Goal: Information Seeking & Learning: Learn about a topic

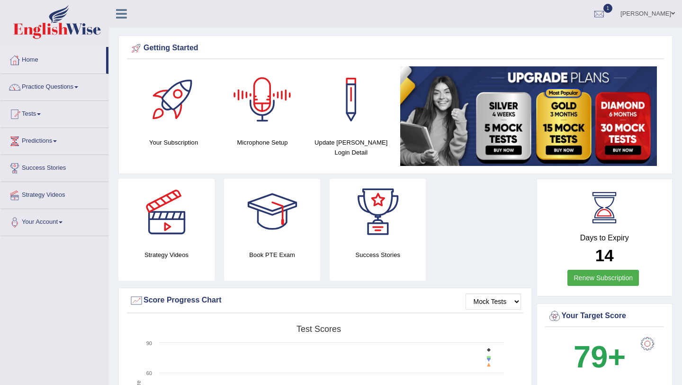
click at [662, 10] on link "Himanshi" at bounding box center [647, 12] width 69 height 25
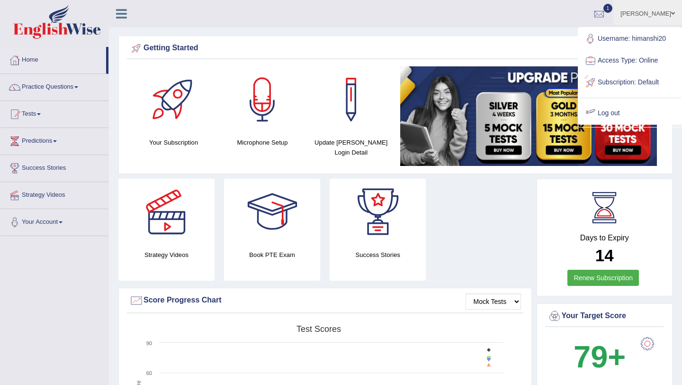
click at [606, 112] on link "Log out" at bounding box center [630, 113] width 102 height 22
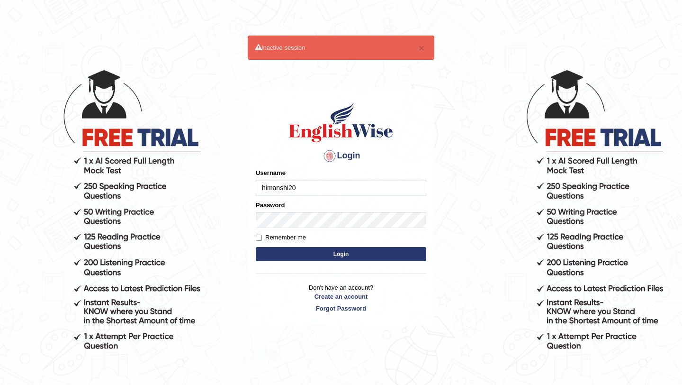
click at [308, 188] on input "himanshi20" at bounding box center [341, 188] width 171 height 16
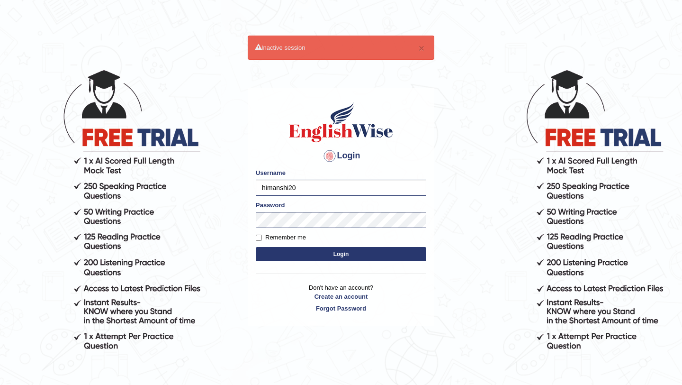
type input "himanshi7"
click at [287, 252] on button "Login" at bounding box center [341, 254] width 171 height 14
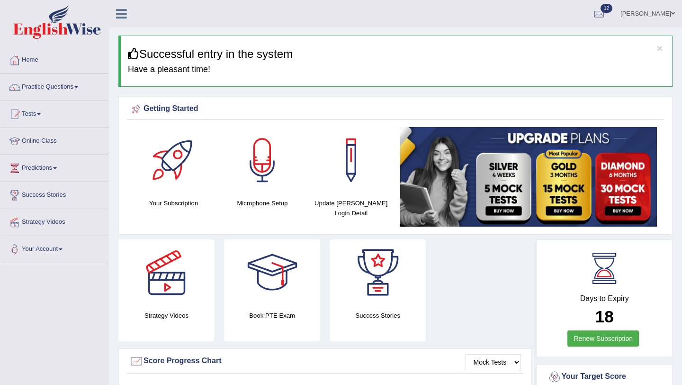
scroll to position [19, 0]
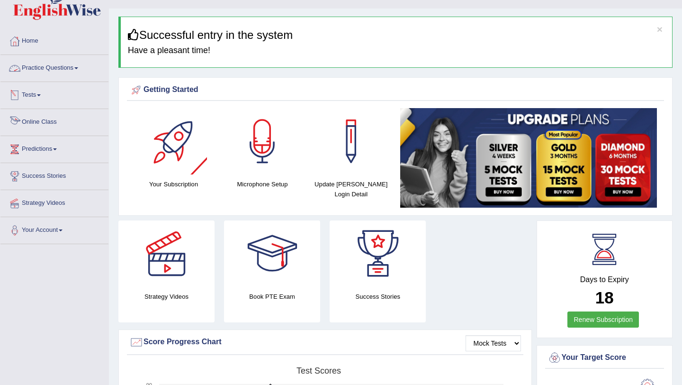
click at [26, 122] on link "Online Class" at bounding box center [54, 121] width 108 height 24
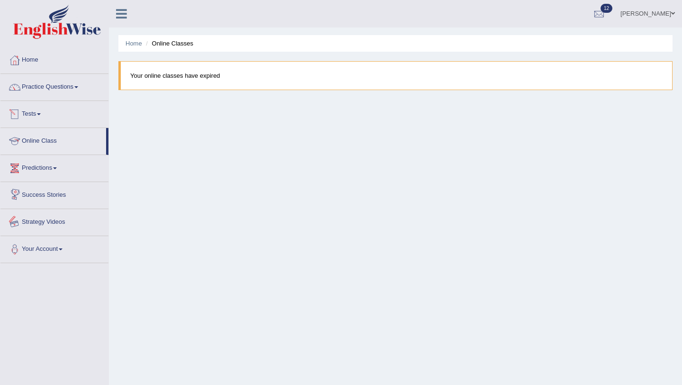
click at [36, 222] on link "Strategy Videos" at bounding box center [54, 221] width 108 height 24
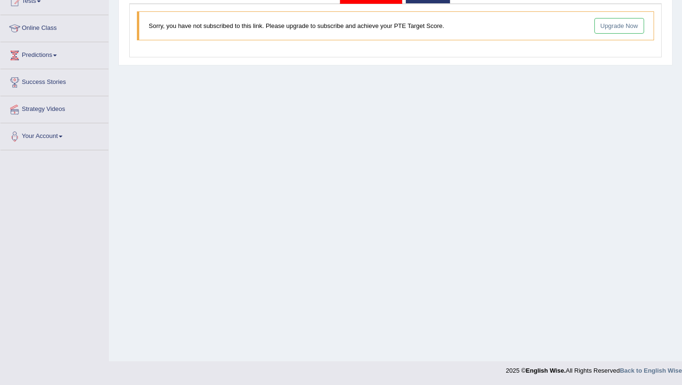
scroll to position [94, 0]
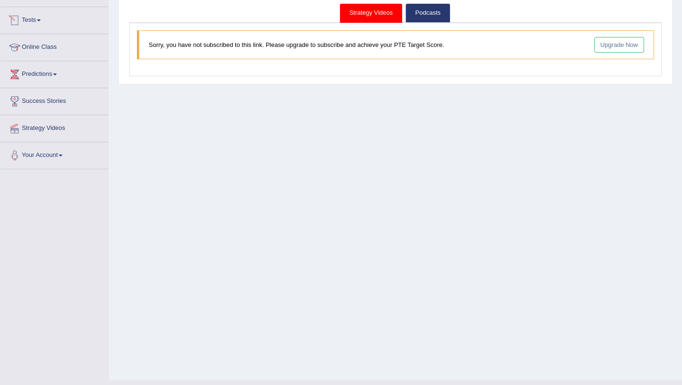
click at [30, 75] on link "Predictions" at bounding box center [54, 73] width 108 height 24
click at [29, 96] on link "Latest Predictions" at bounding box center [62, 96] width 89 height 17
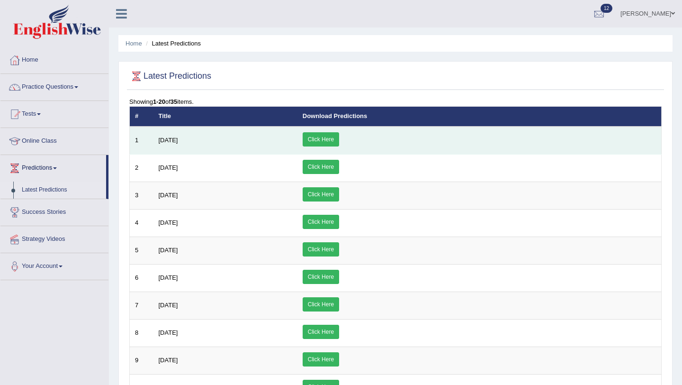
click at [339, 139] on link "Click Here" at bounding box center [321, 139] width 36 height 14
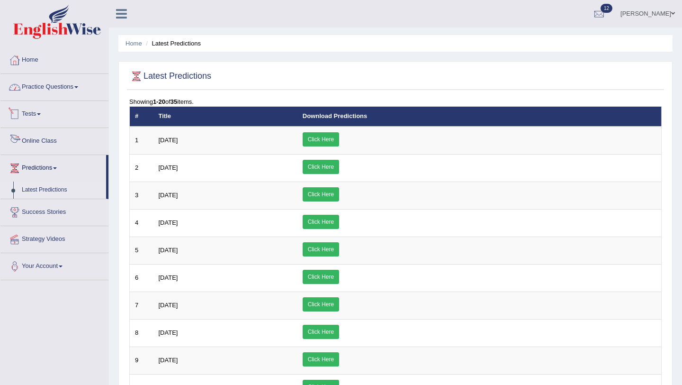
click at [64, 90] on link "Practice Questions" at bounding box center [54, 86] width 108 height 24
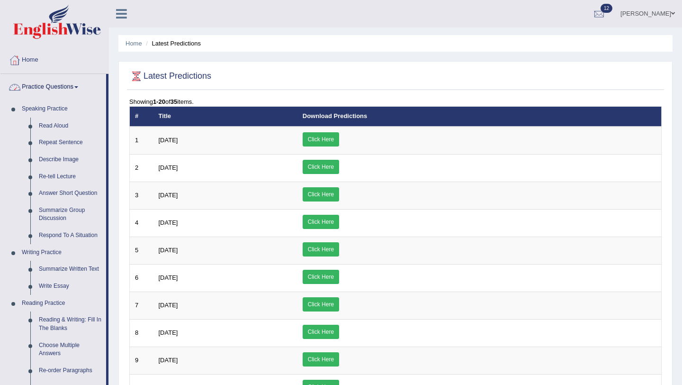
click at [58, 86] on link "Practice Questions" at bounding box center [53, 86] width 106 height 24
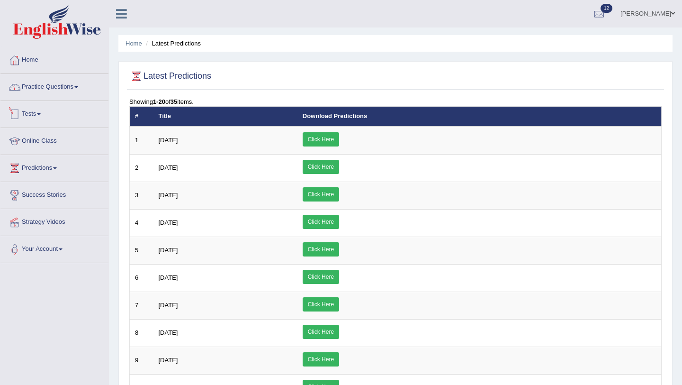
click at [35, 112] on link "Tests" at bounding box center [54, 113] width 108 height 24
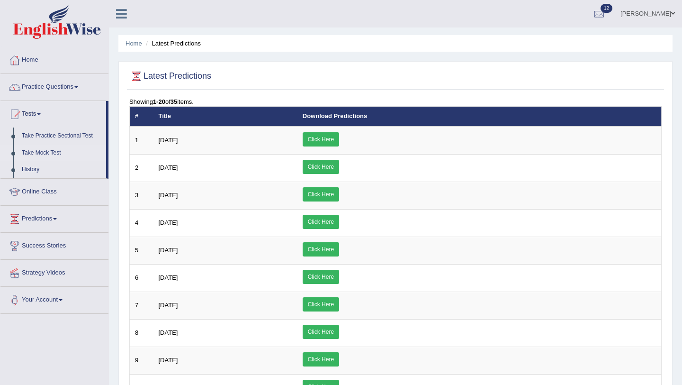
click at [38, 153] on link "Take Mock Test" at bounding box center [62, 152] width 89 height 17
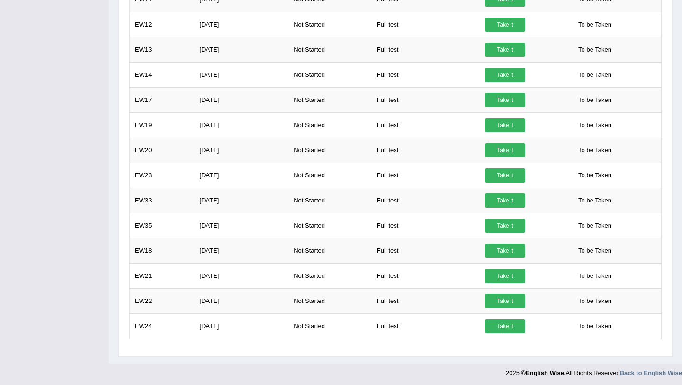
scroll to position [523, 0]
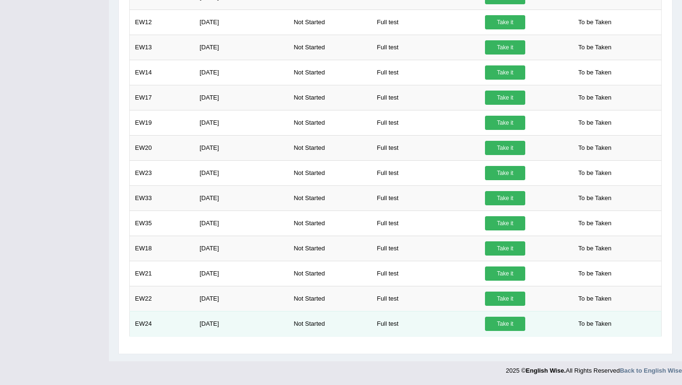
click at [510, 326] on link "Take it" at bounding box center [505, 323] width 40 height 14
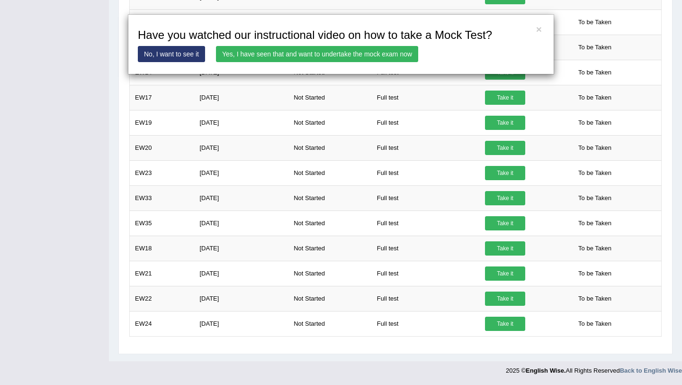
click at [282, 54] on link "Yes, I have seen that and want to undertake the mock exam now" at bounding box center [317, 54] width 202 height 16
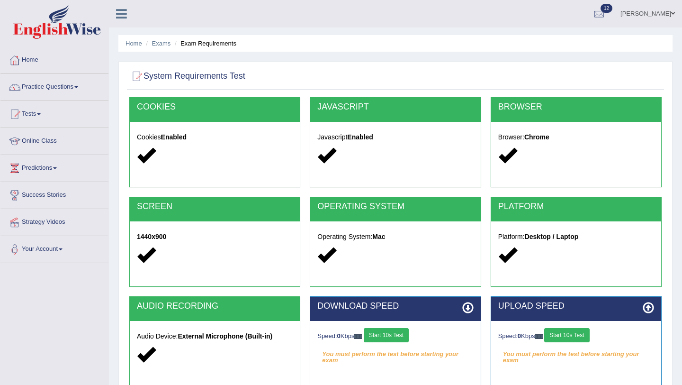
click at [398, 335] on button "Start 10s Test" at bounding box center [386, 335] width 45 height 14
click at [571, 338] on button "Start 10s Test" at bounding box center [566, 335] width 45 height 14
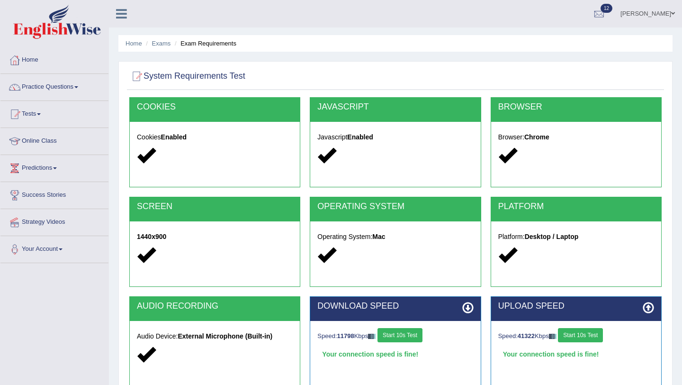
click at [674, 250] on div "Home Exams Exam Requirements System Requirements Test COOKIES Cookies Enabled J…" at bounding box center [395, 237] width 573 height 474
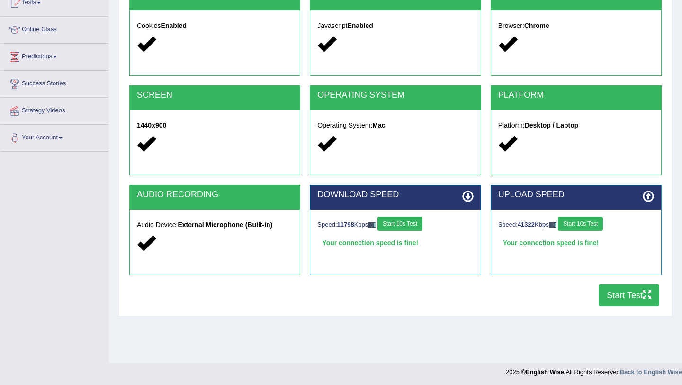
scroll to position [113, 0]
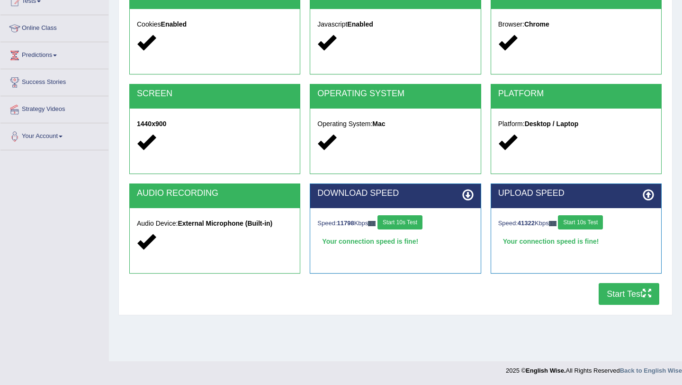
click at [642, 296] on button "Start Test" at bounding box center [629, 294] width 61 height 22
